Goal: Information Seeking & Learning: Learn about a topic

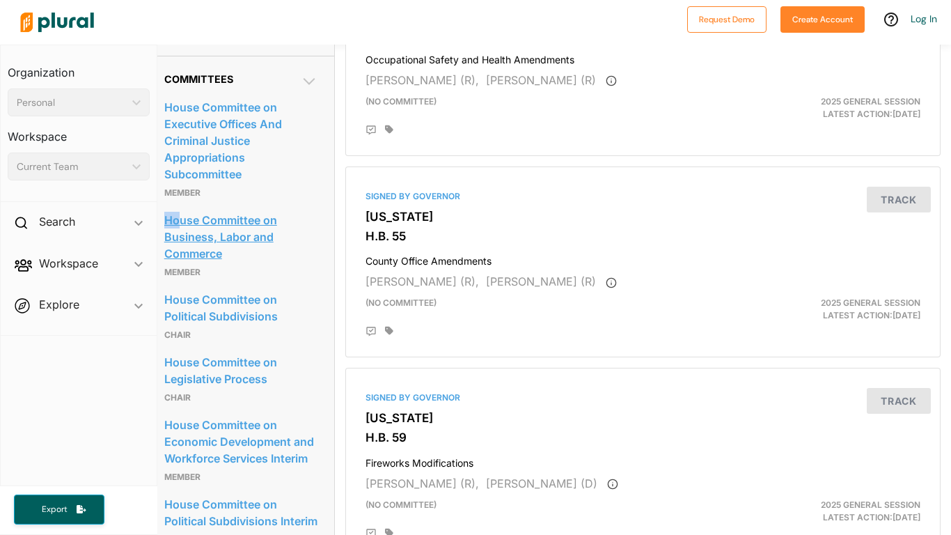
scroll to position [800, 10]
drag, startPoint x: 166, startPoint y: 235, endPoint x: 240, endPoint y: 282, distance: 88.2
click at [240, 282] on div "House Committee on Business, Labor and Commerce Member" at bounding box center [241, 244] width 153 height 79
copy link "House Committee on Business, Labor and Commerce"
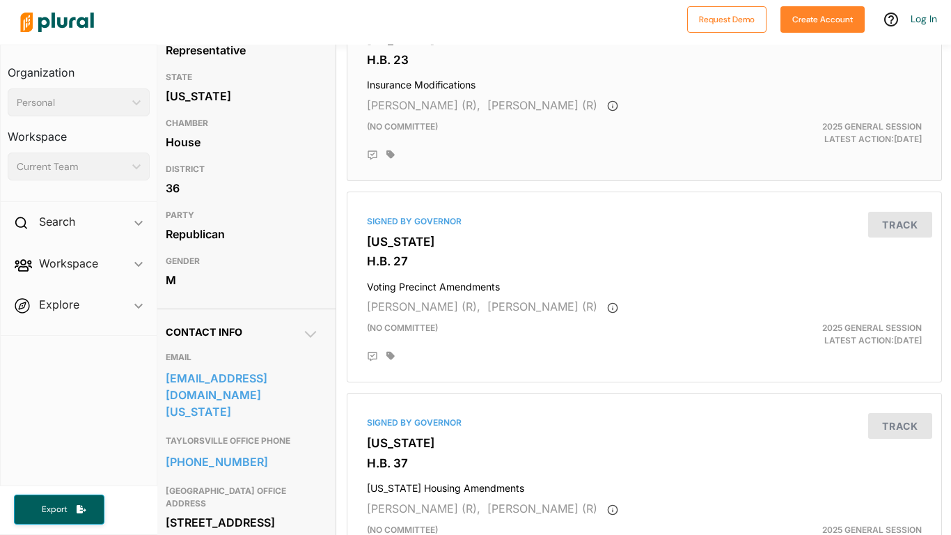
scroll to position [176, 9]
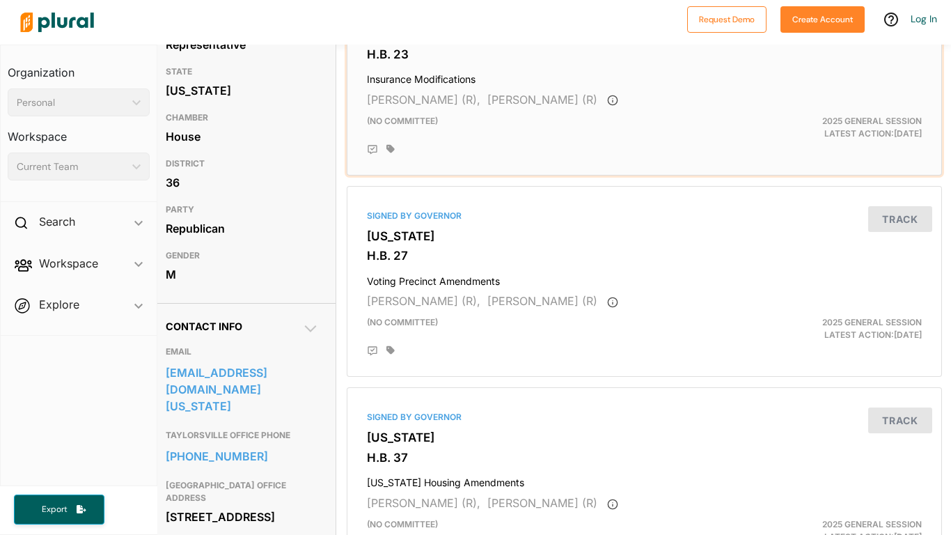
click at [547, 125] on div "(no committee)" at bounding box center [547, 127] width 383 height 25
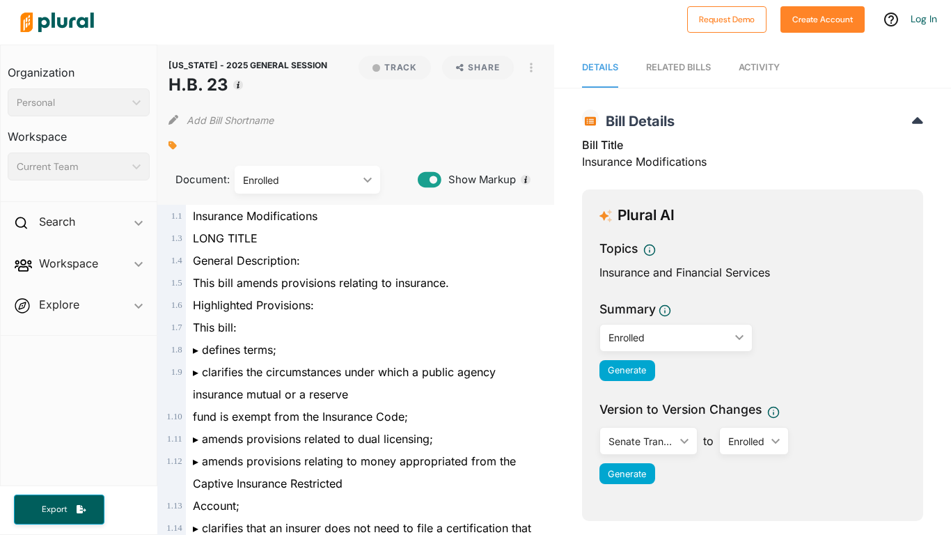
click at [534, 163] on div "Show Markup" at bounding box center [480, 175] width 125 height 29
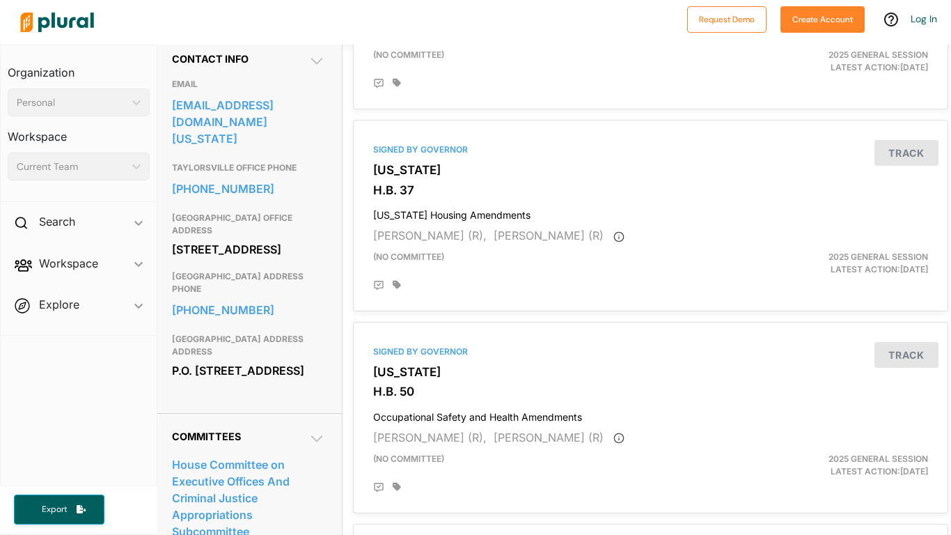
scroll to position [445, 3]
